Goal: Check status: Check status

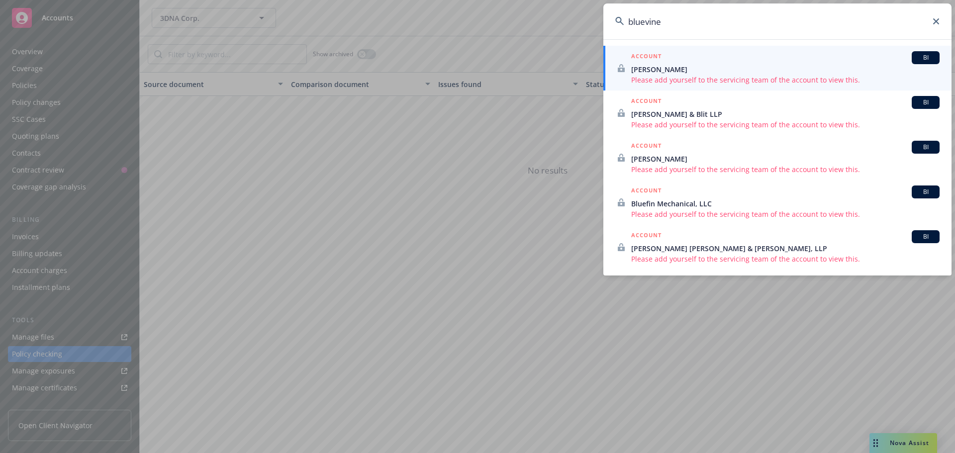
scroll to position [112, 0]
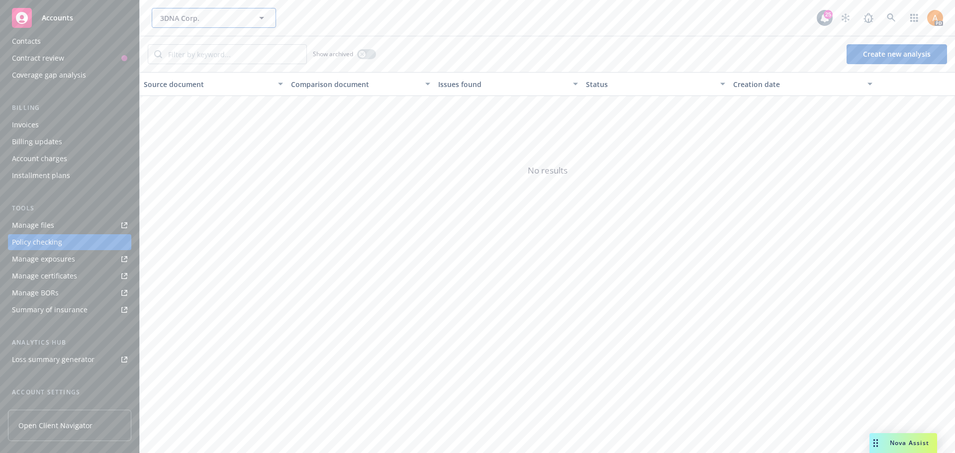
click at [180, 19] on span "3DNA Corp." at bounding box center [203, 18] width 86 height 10
